Goal: Task Accomplishment & Management: Use online tool/utility

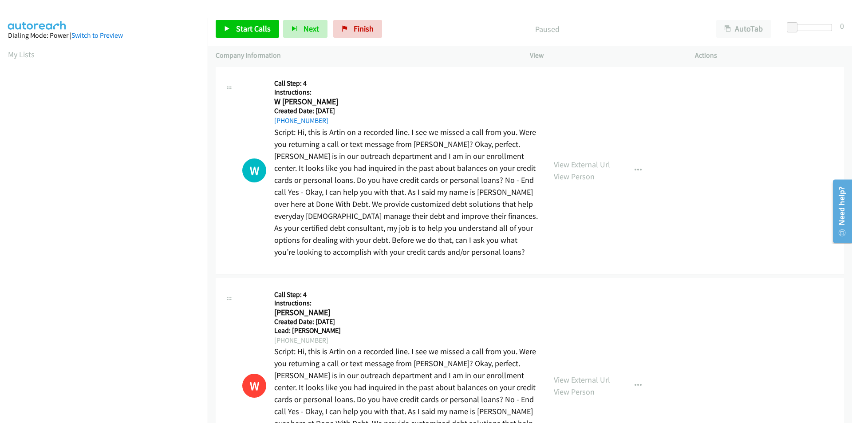
click at [24, 28] on aside "Dialing Mode: Power | Switch to Preview My Lists" at bounding box center [104, 263] width 208 height 491
click at [359, 30] on span "Finish" at bounding box center [364, 29] width 20 height 10
